Goal: Task Accomplishment & Management: Manage account settings

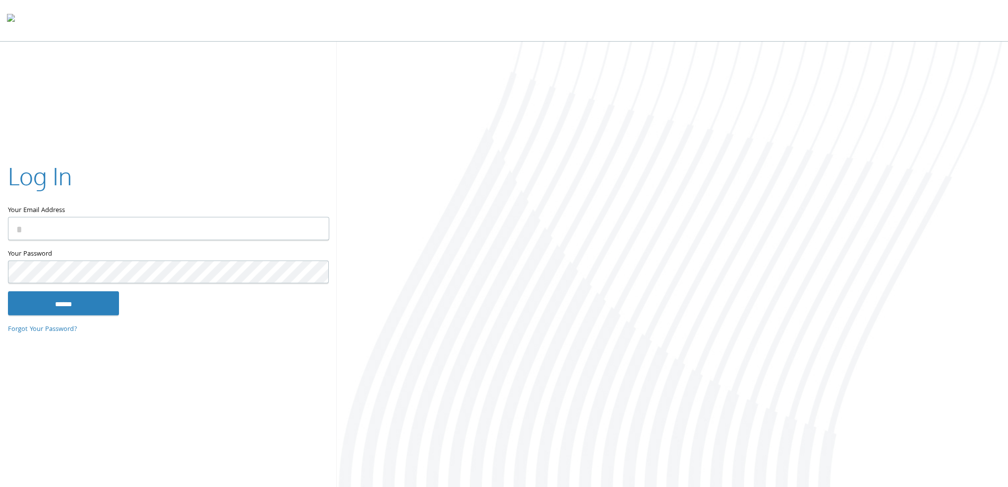
type input "**********"
click at [101, 292] on input "******" at bounding box center [63, 303] width 111 height 24
